Goal: Transaction & Acquisition: Book appointment/travel/reservation

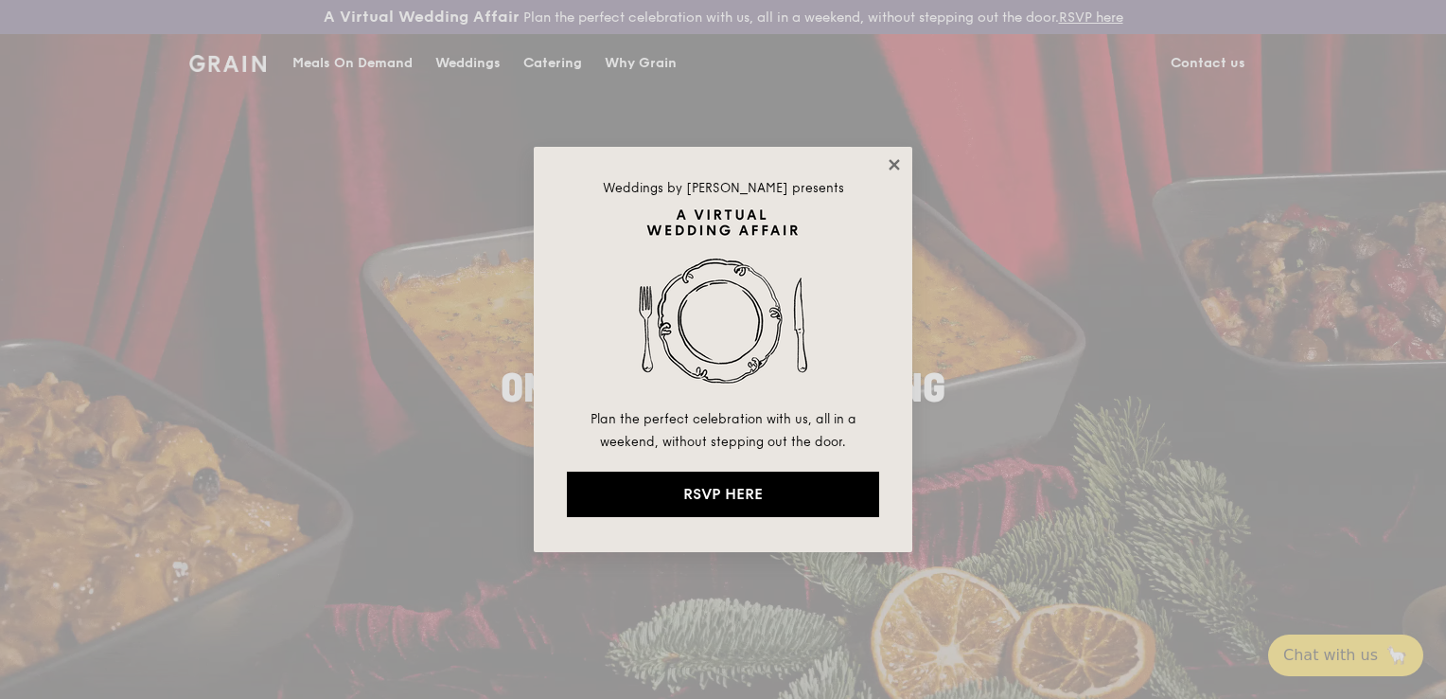
click at [896, 161] on icon at bounding box center [894, 164] width 10 height 10
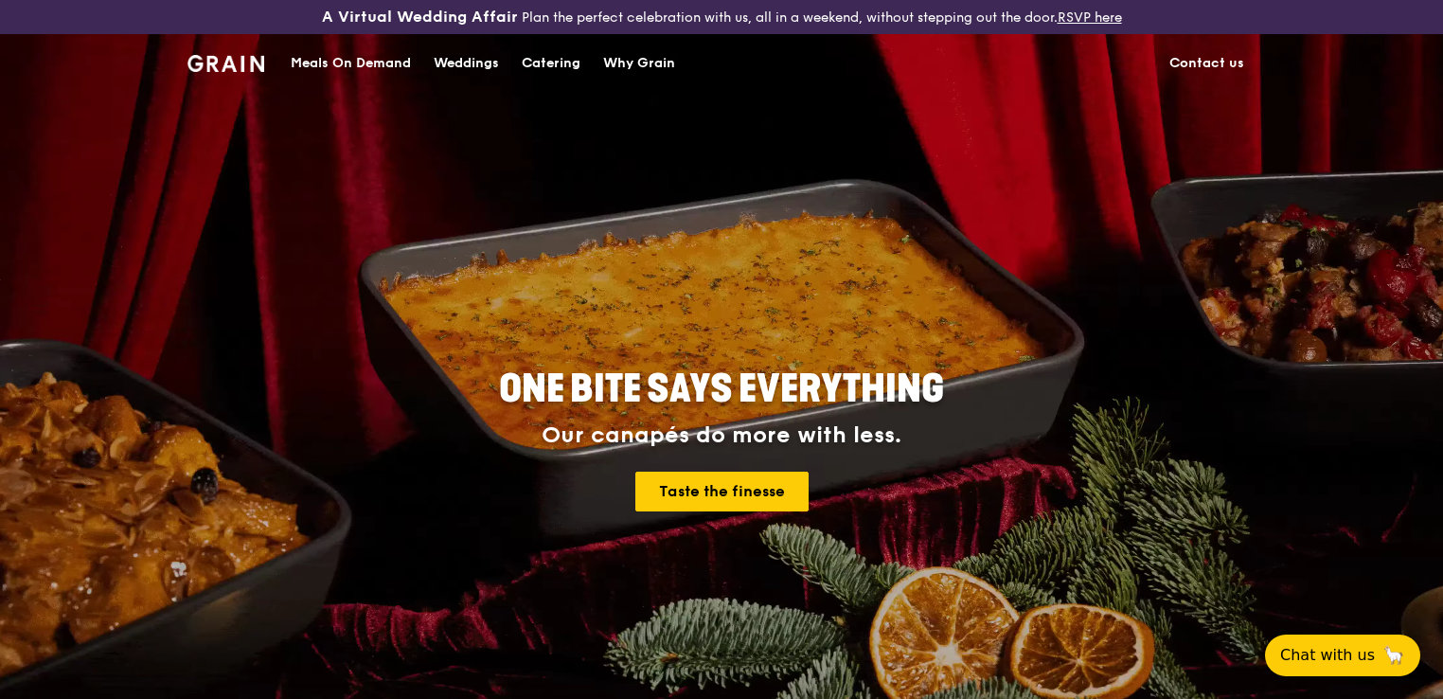
click at [556, 70] on div "Catering" at bounding box center [551, 63] width 59 height 57
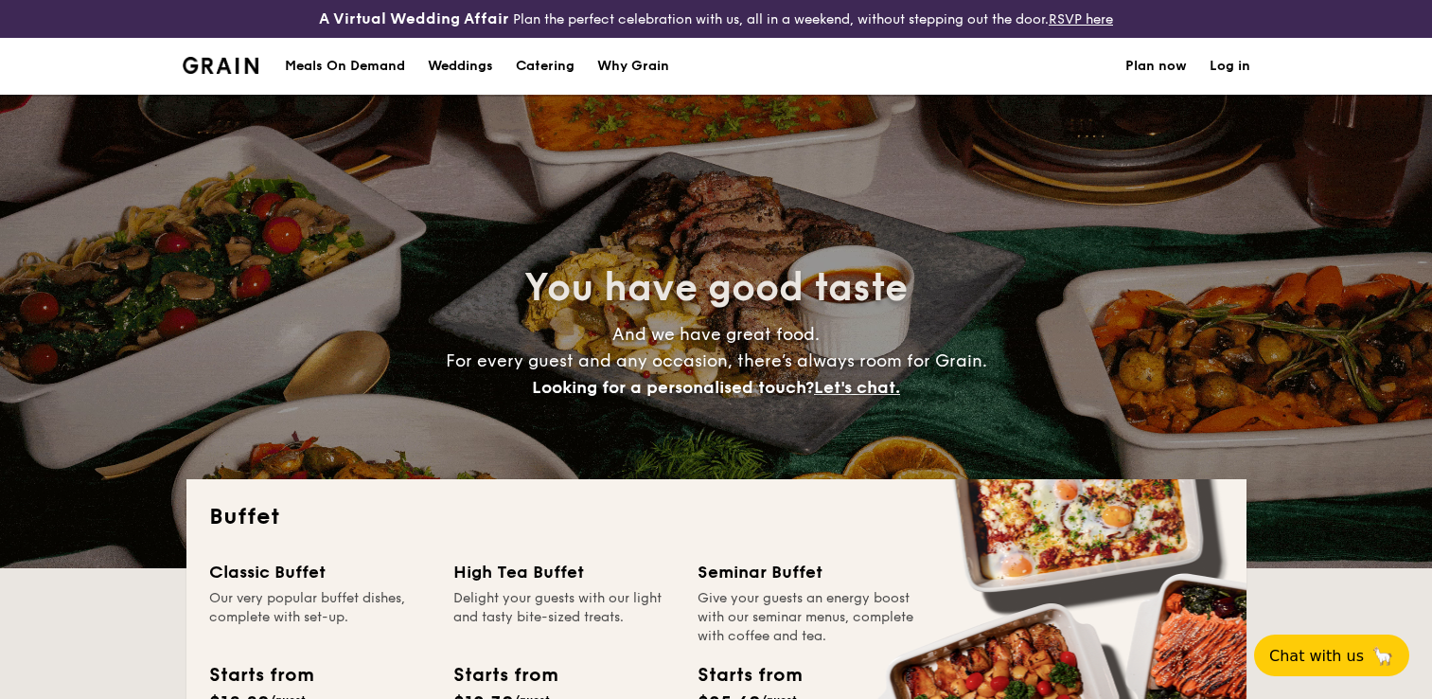
select select
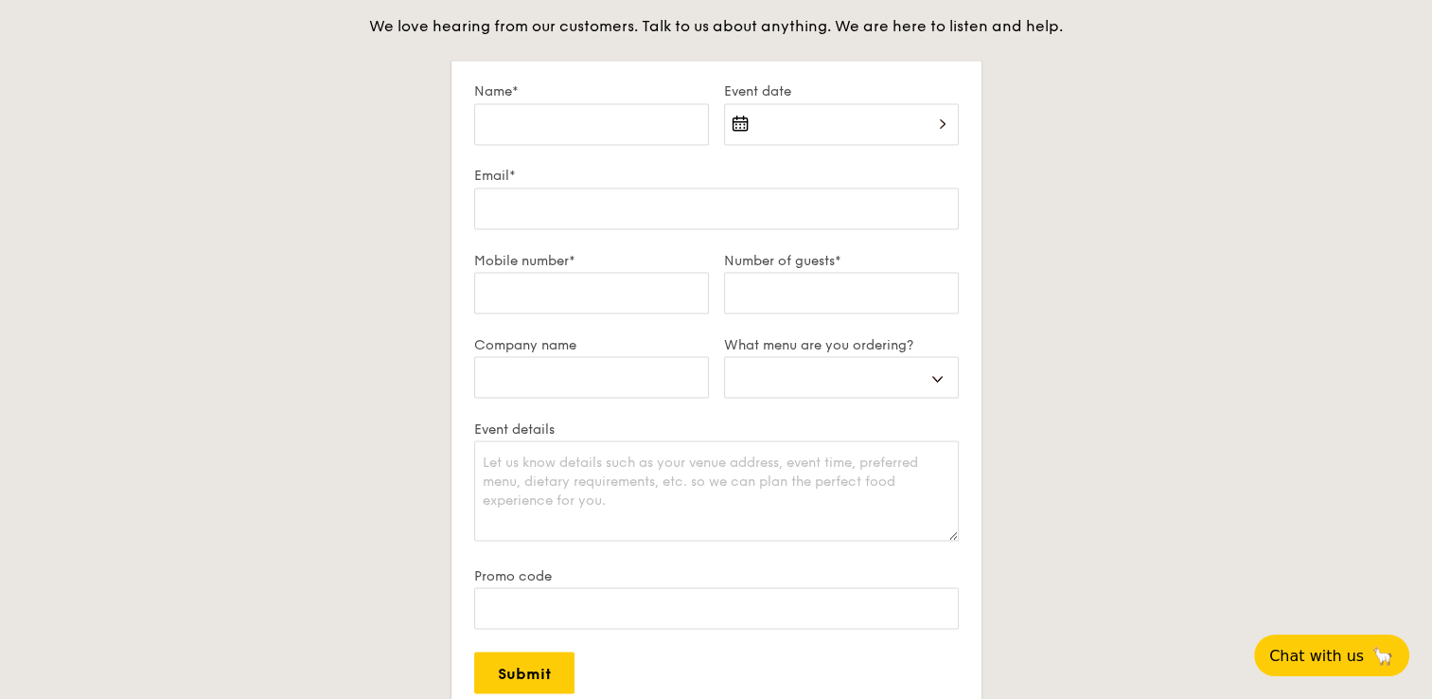
scroll to position [3218, 0]
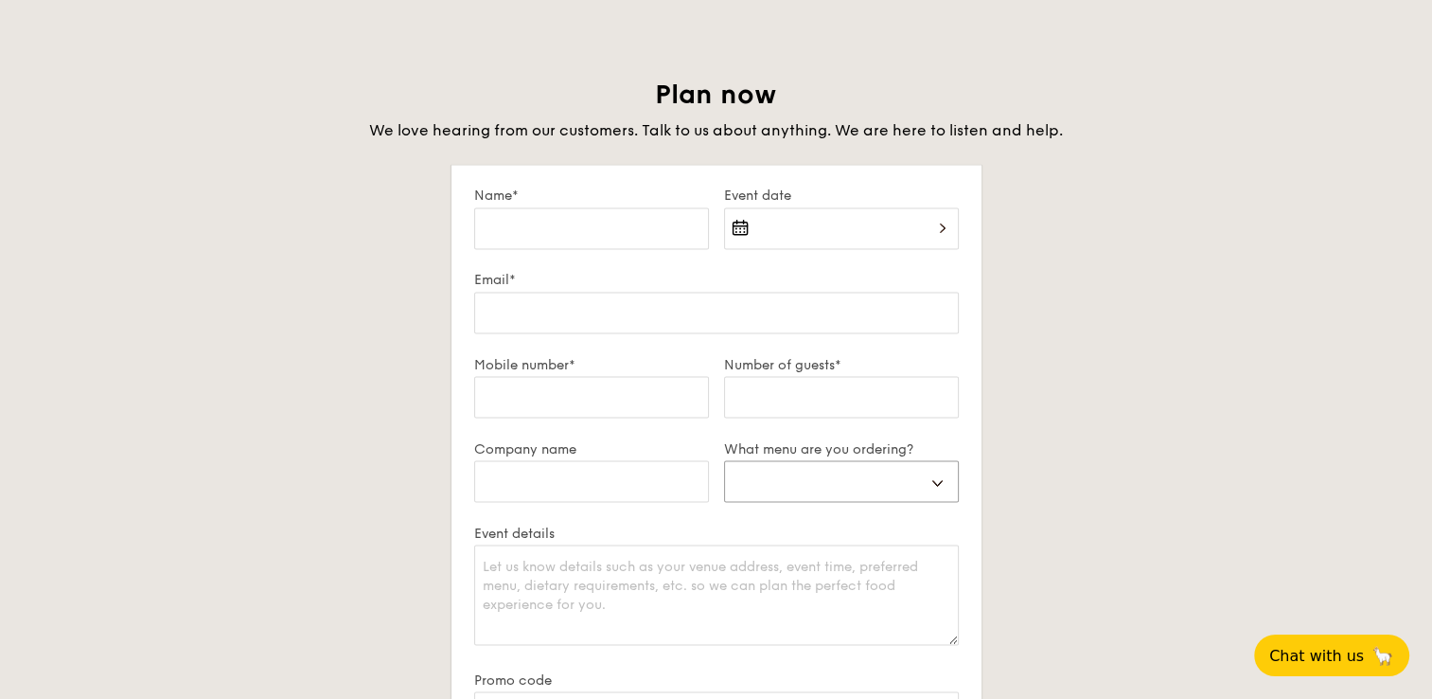
click at [897, 480] on select "Buffet Mini Buffet High Tea Canapés Meal Boxes Wedding" at bounding box center [841, 481] width 235 height 42
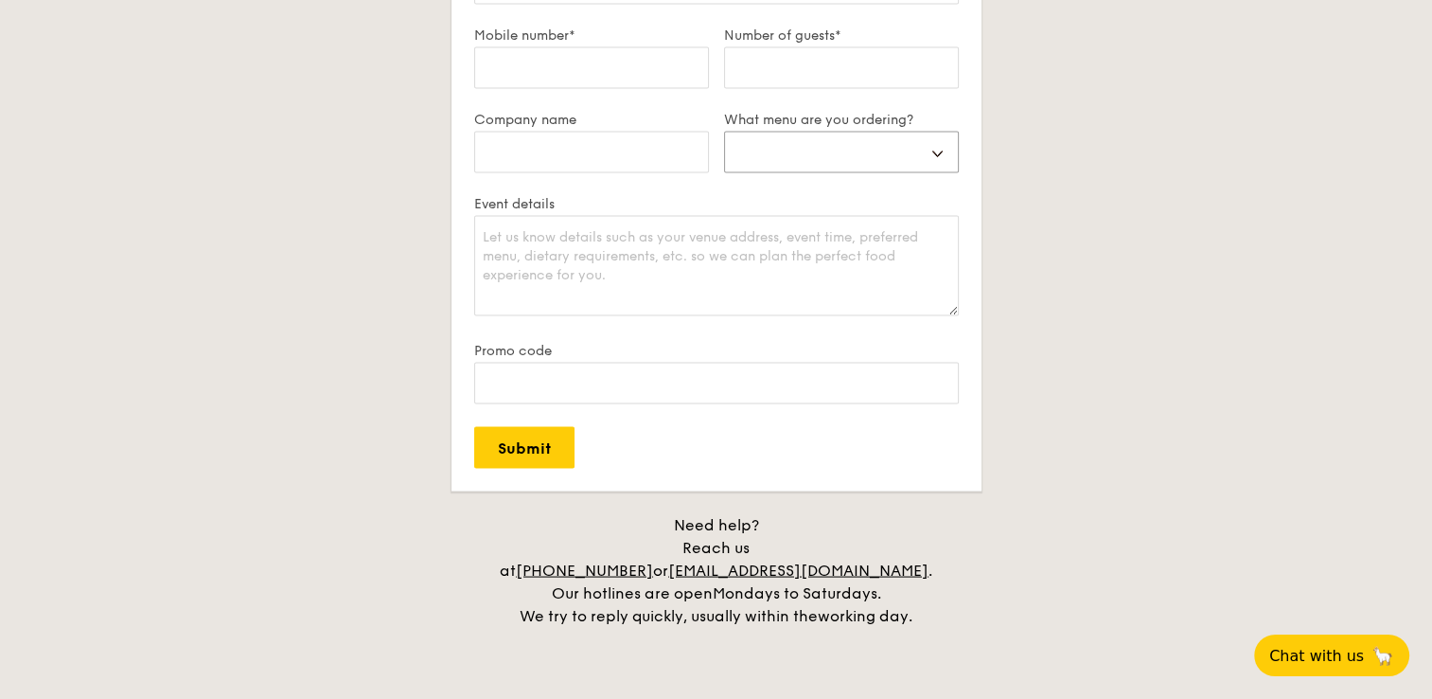
scroll to position [3557, 0]
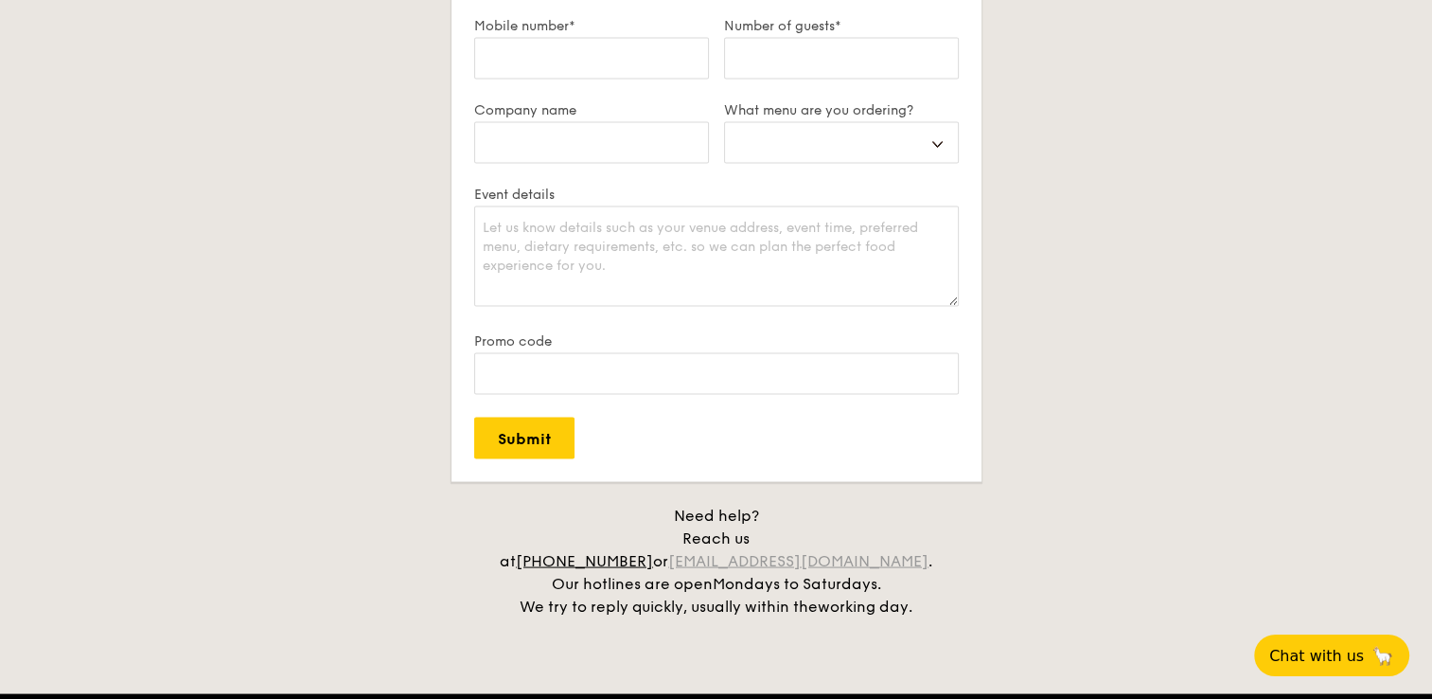
click at [858, 551] on link "[EMAIL_ADDRESS][DOMAIN_NAME]" at bounding box center [798, 560] width 260 height 18
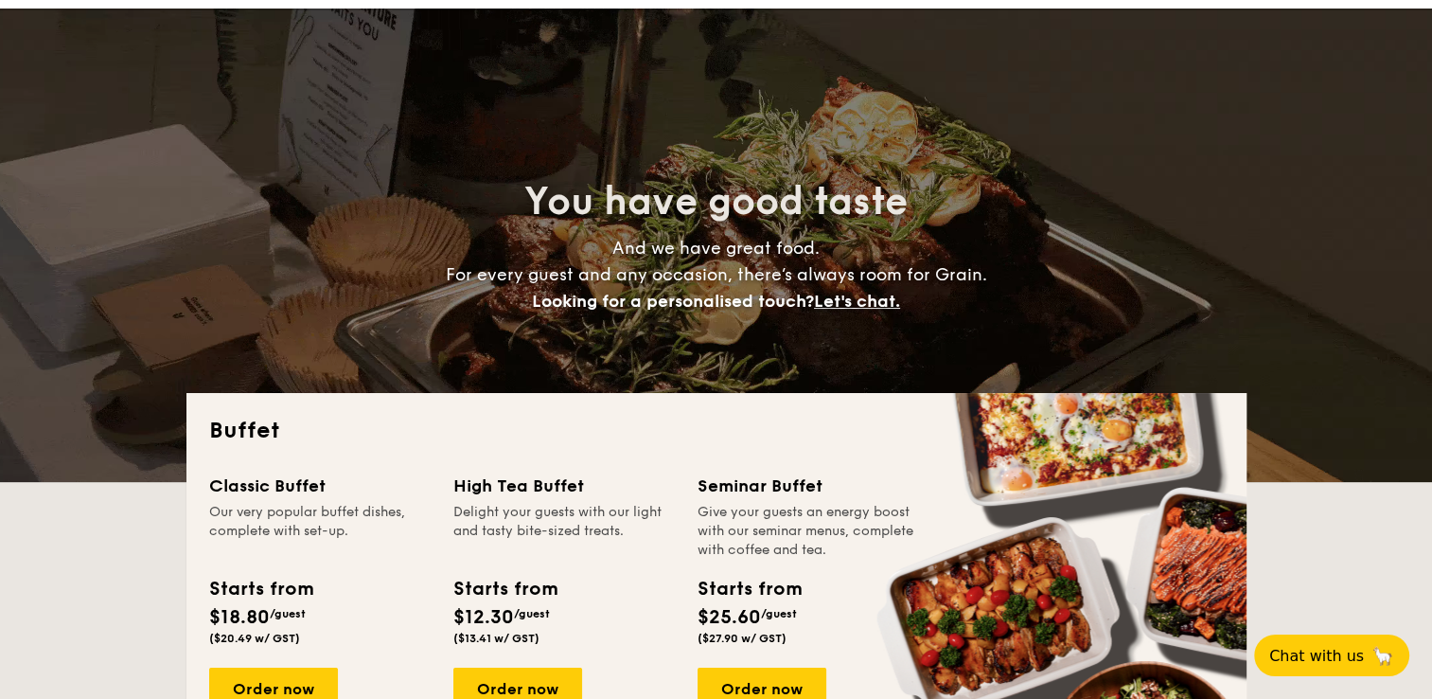
scroll to position [84, 0]
